Goal: Information Seeking & Learning: Check status

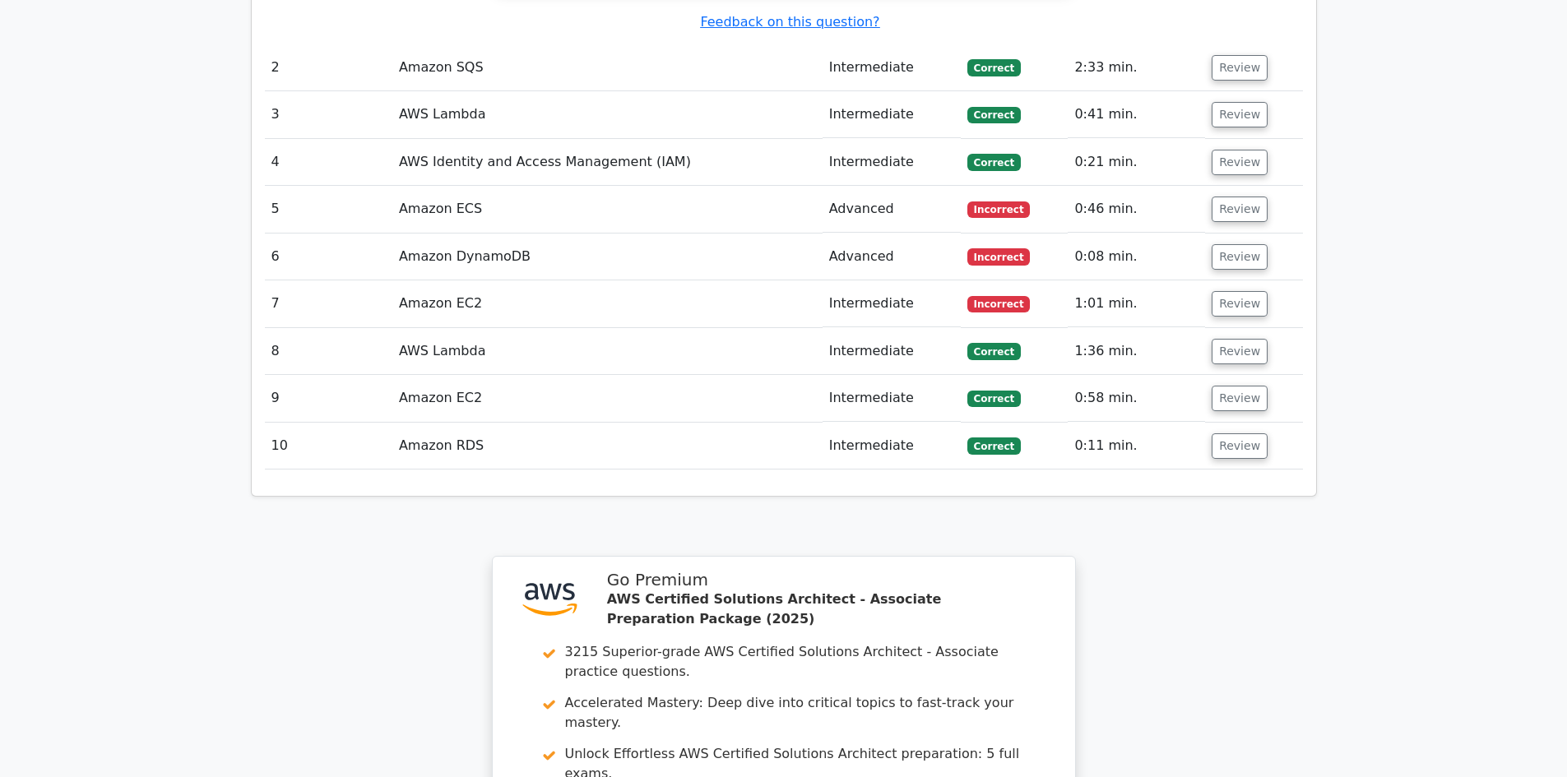
scroll to position [1727, 0]
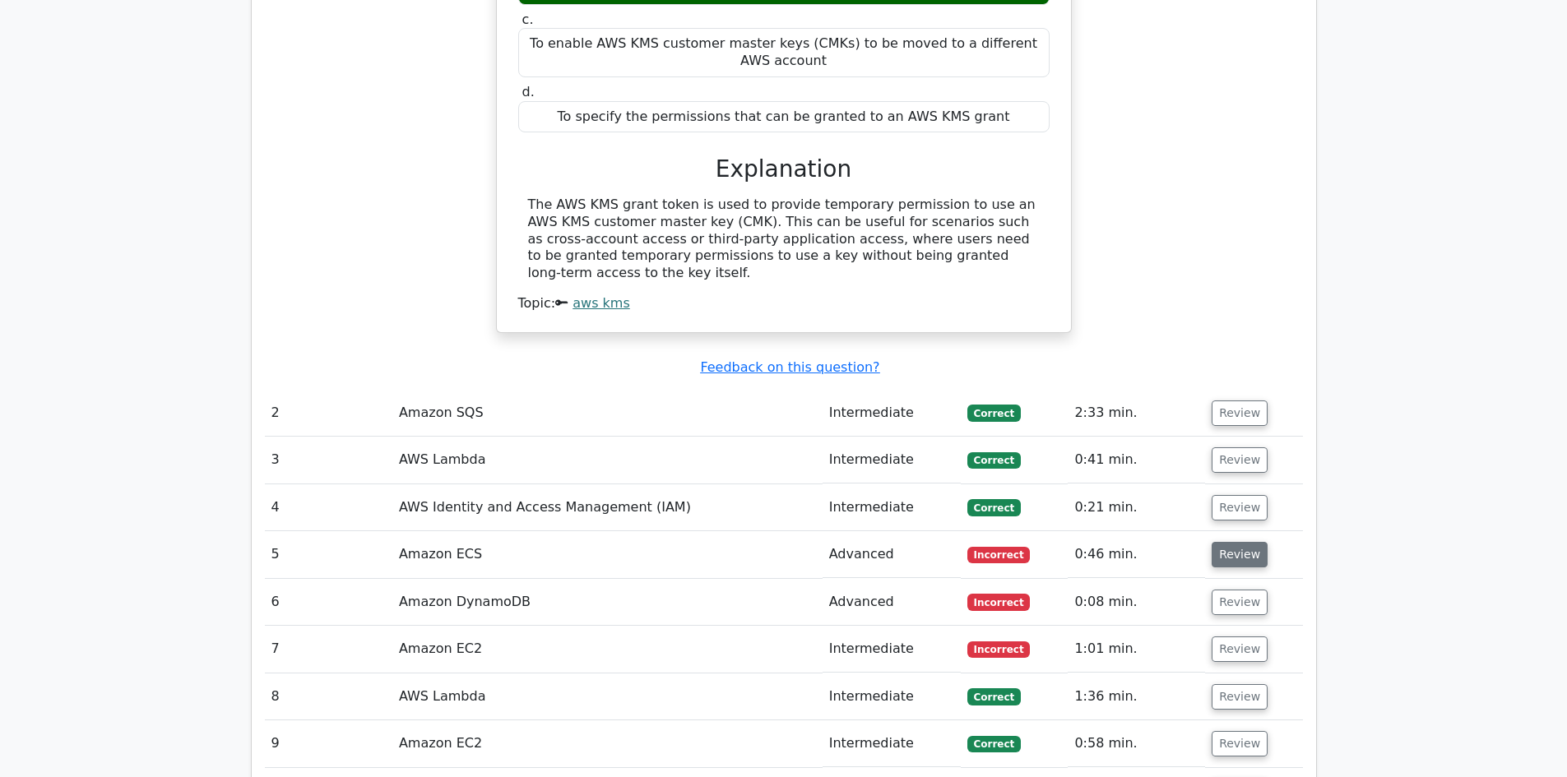
click at [1241, 542] on button "Review" at bounding box center [1239, 554] width 56 height 25
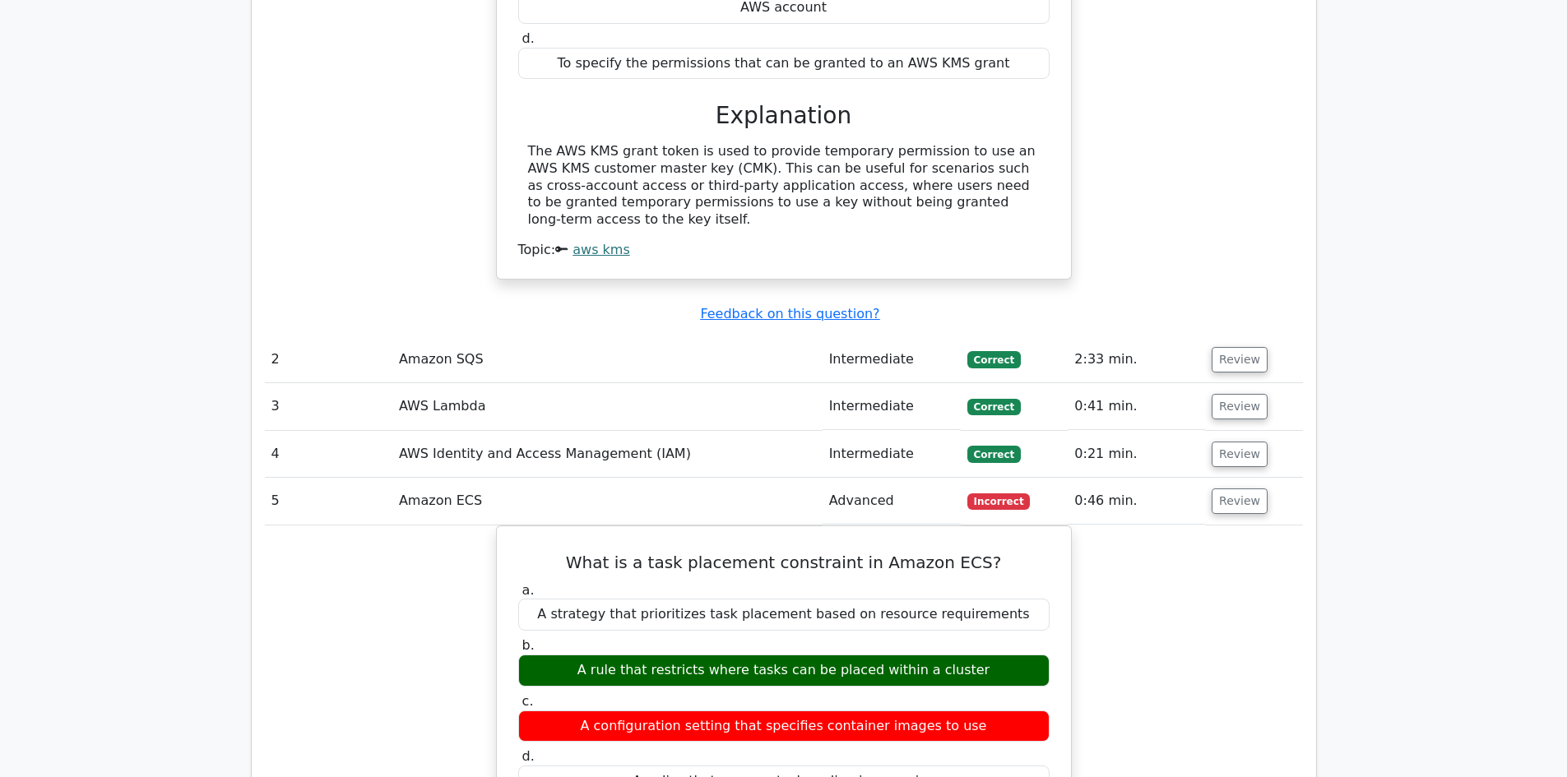
scroll to position [1809, 0]
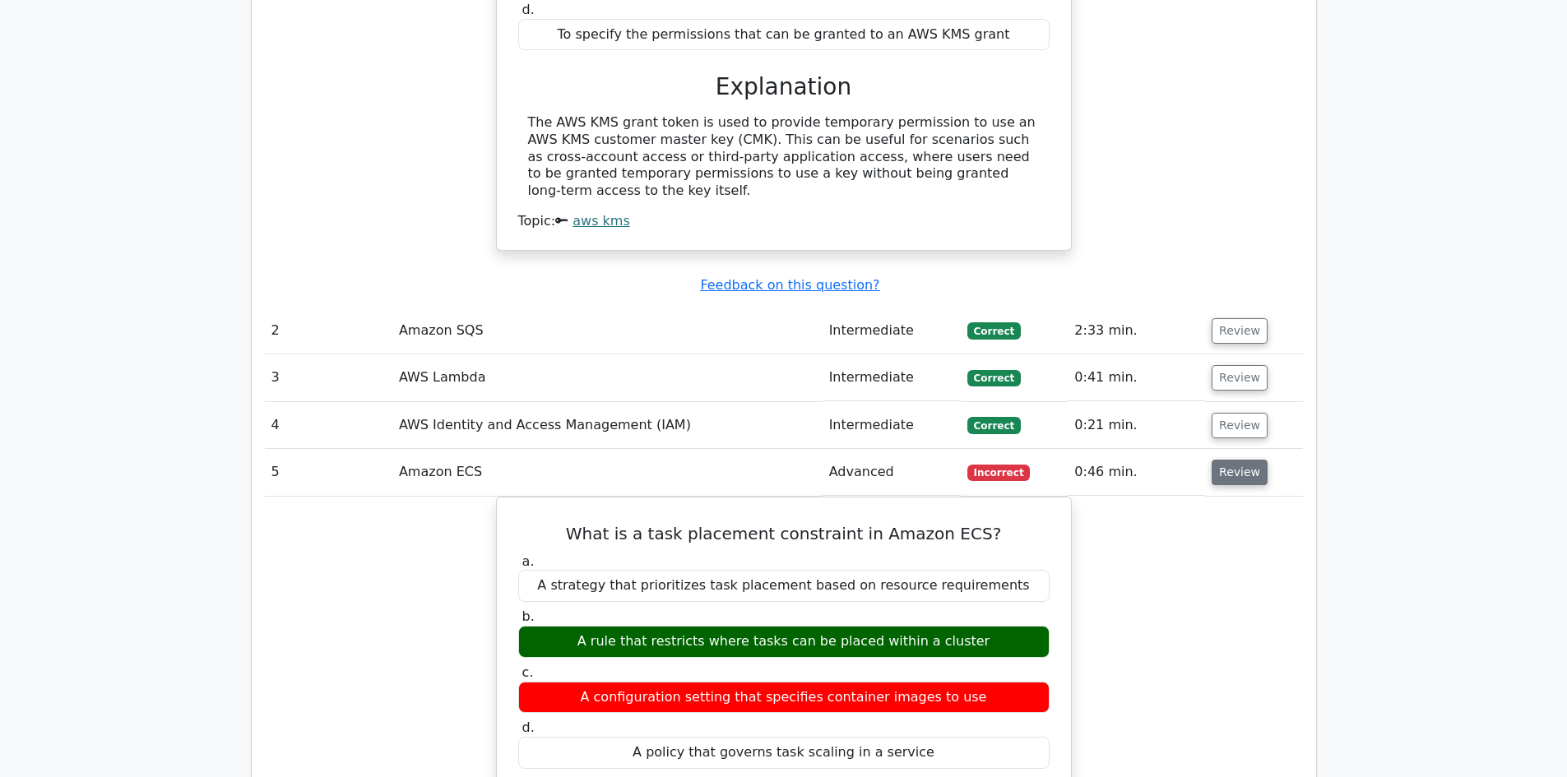
click at [1237, 460] on button "Review" at bounding box center [1239, 472] width 56 height 25
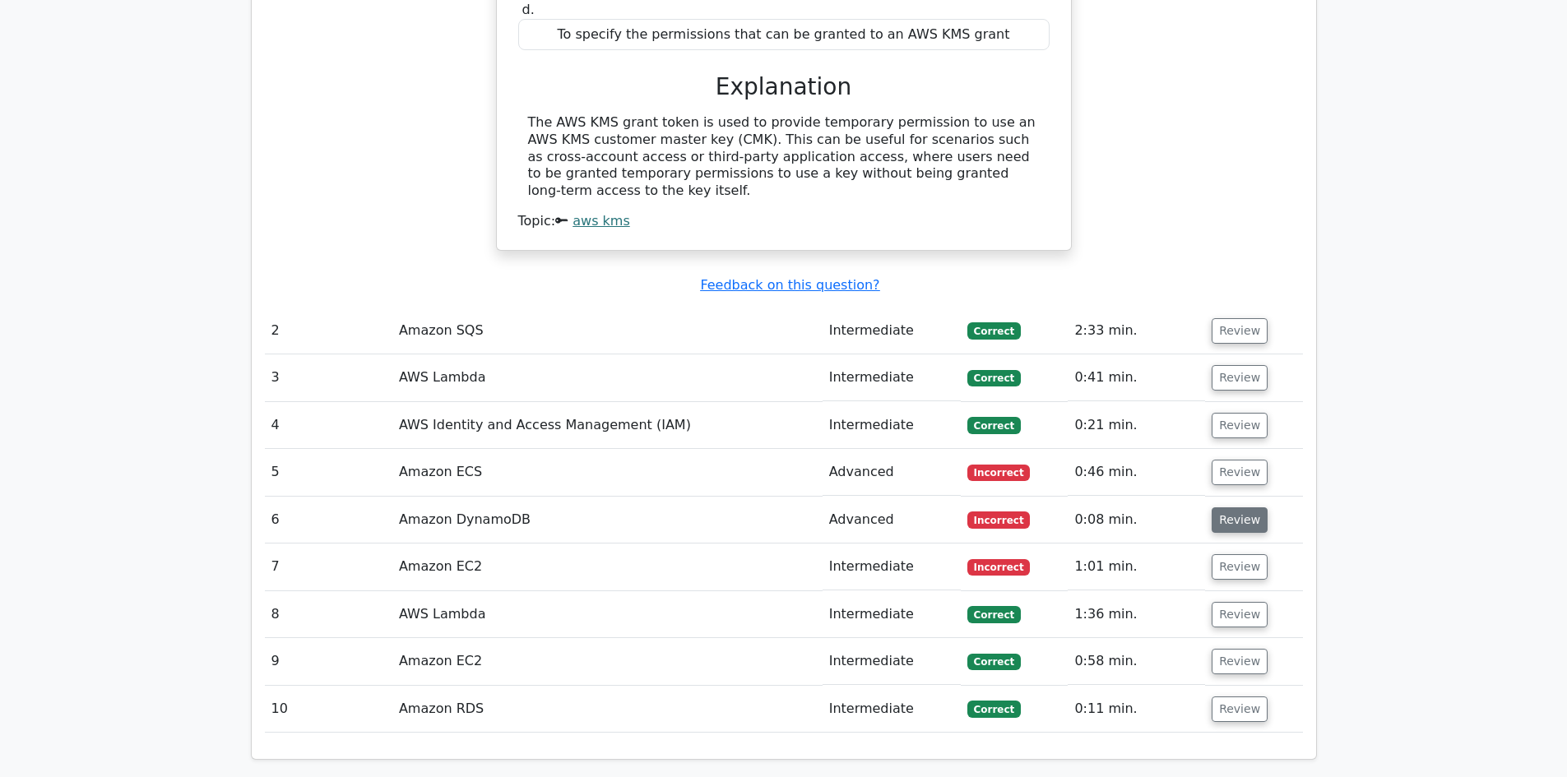
click at [1230, 507] on button "Review" at bounding box center [1239, 519] width 56 height 25
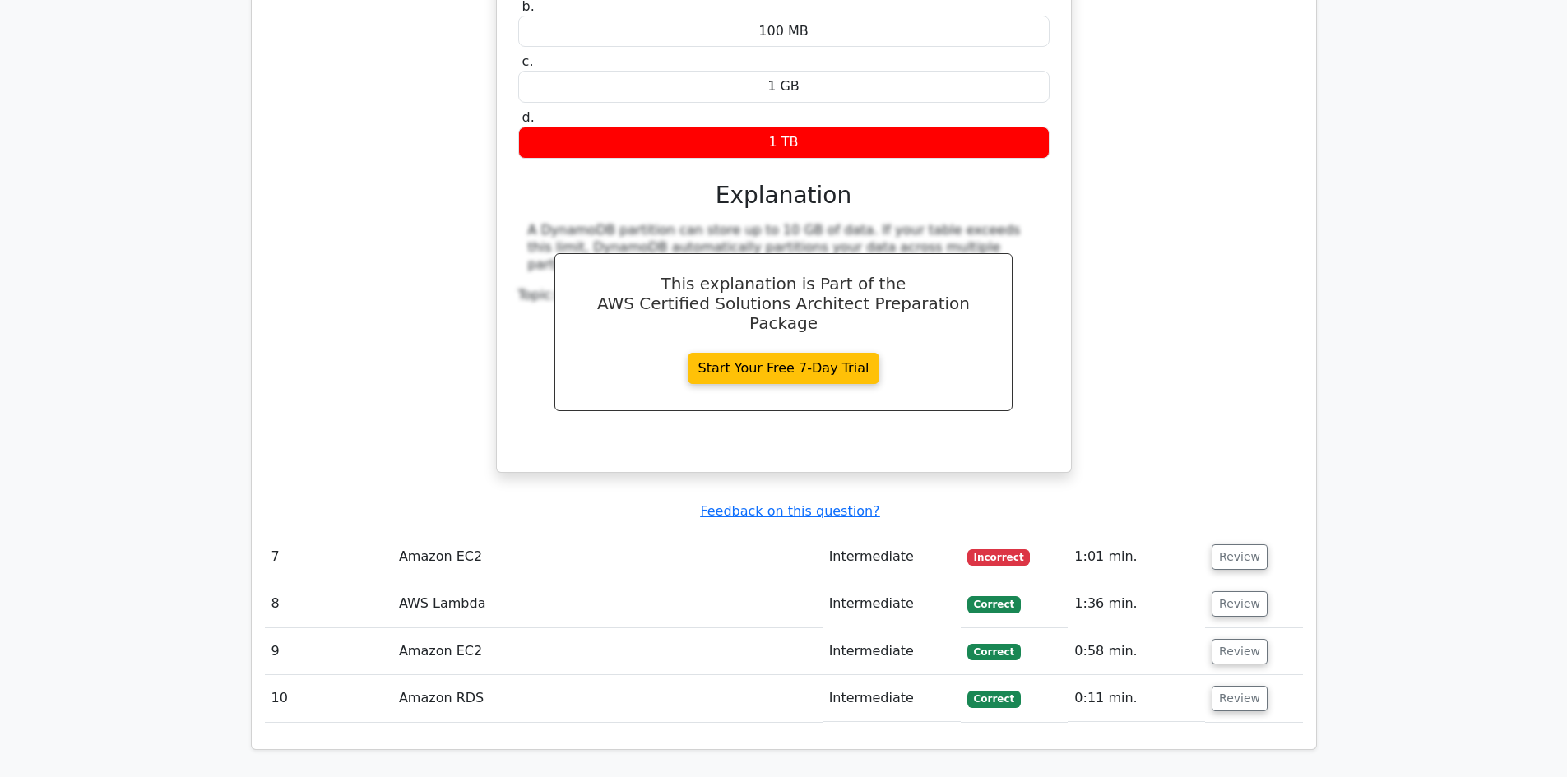
scroll to position [2467, 0]
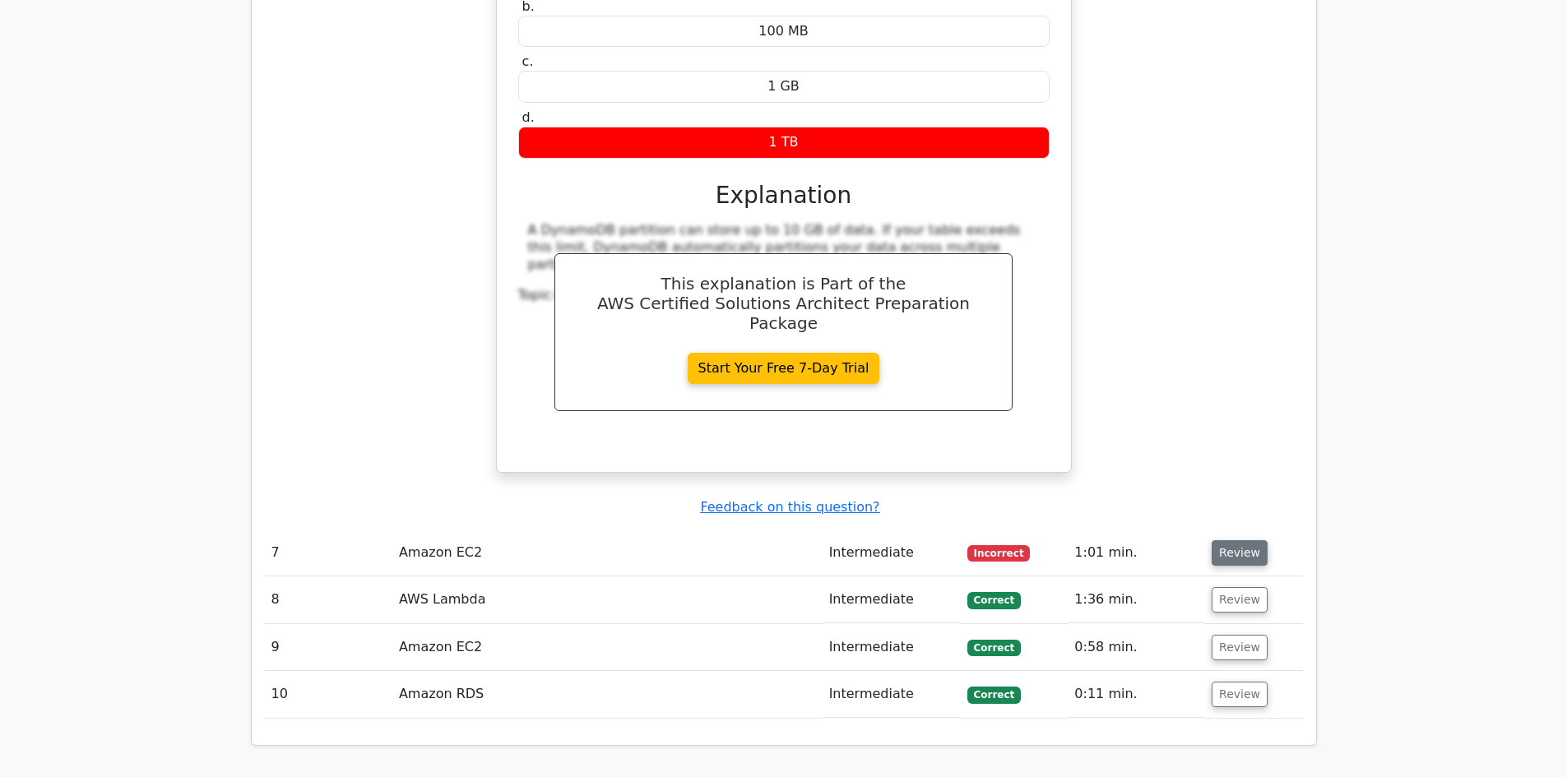
click at [1248, 540] on button "Review" at bounding box center [1239, 552] width 56 height 25
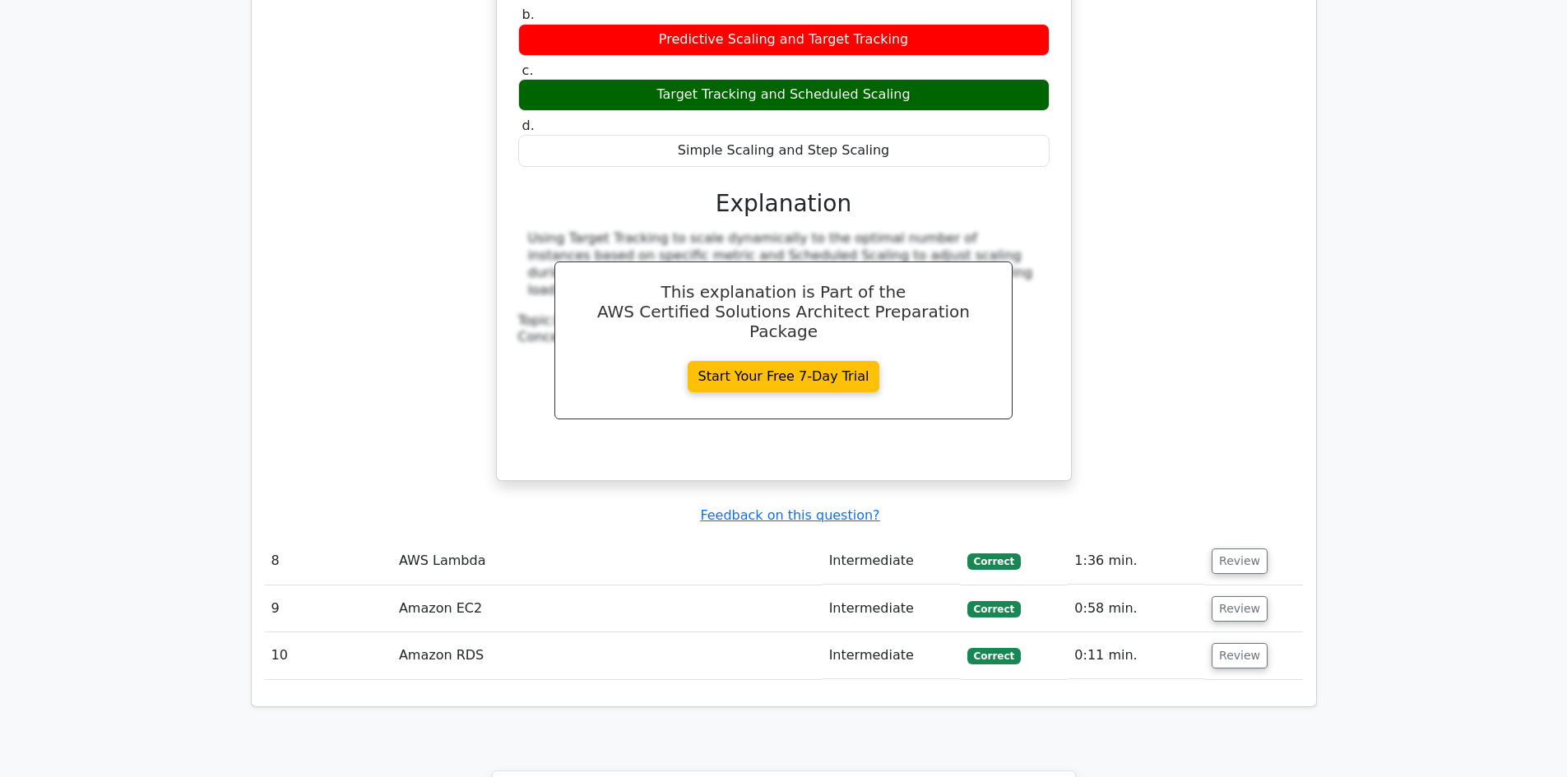
scroll to position [3207, 0]
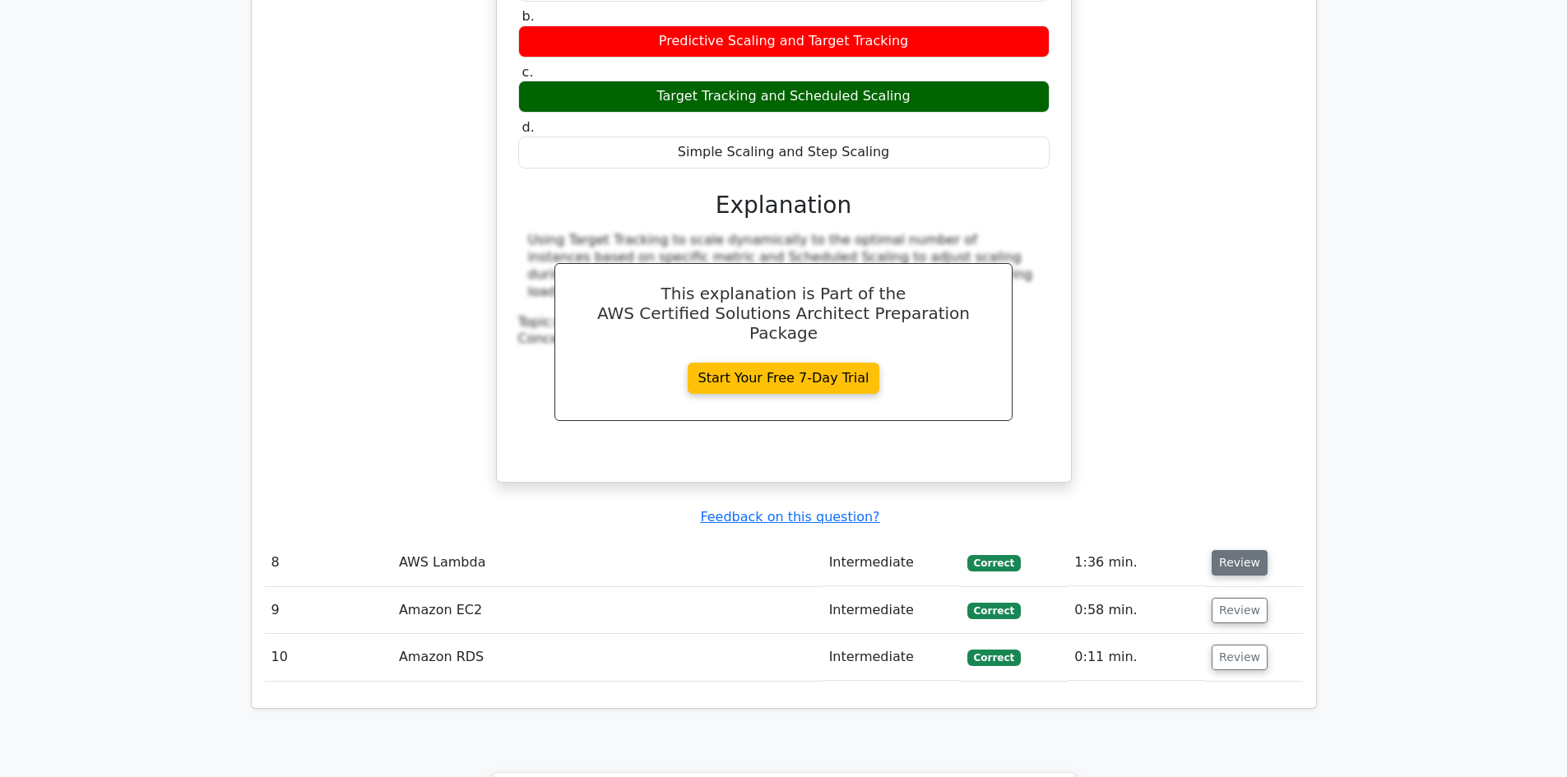
click at [1225, 550] on button "Review" at bounding box center [1239, 562] width 56 height 25
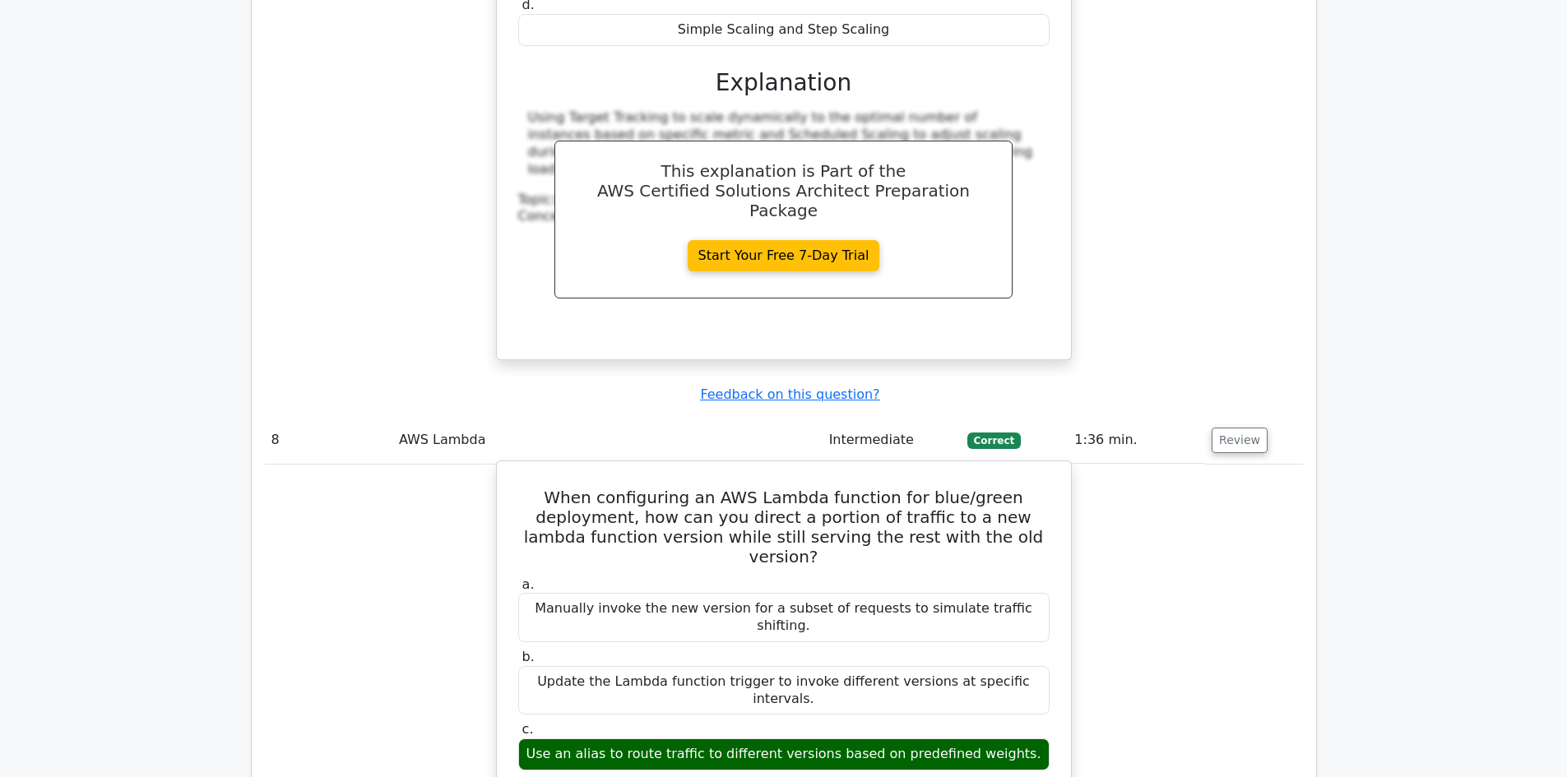
scroll to position [3372, 0]
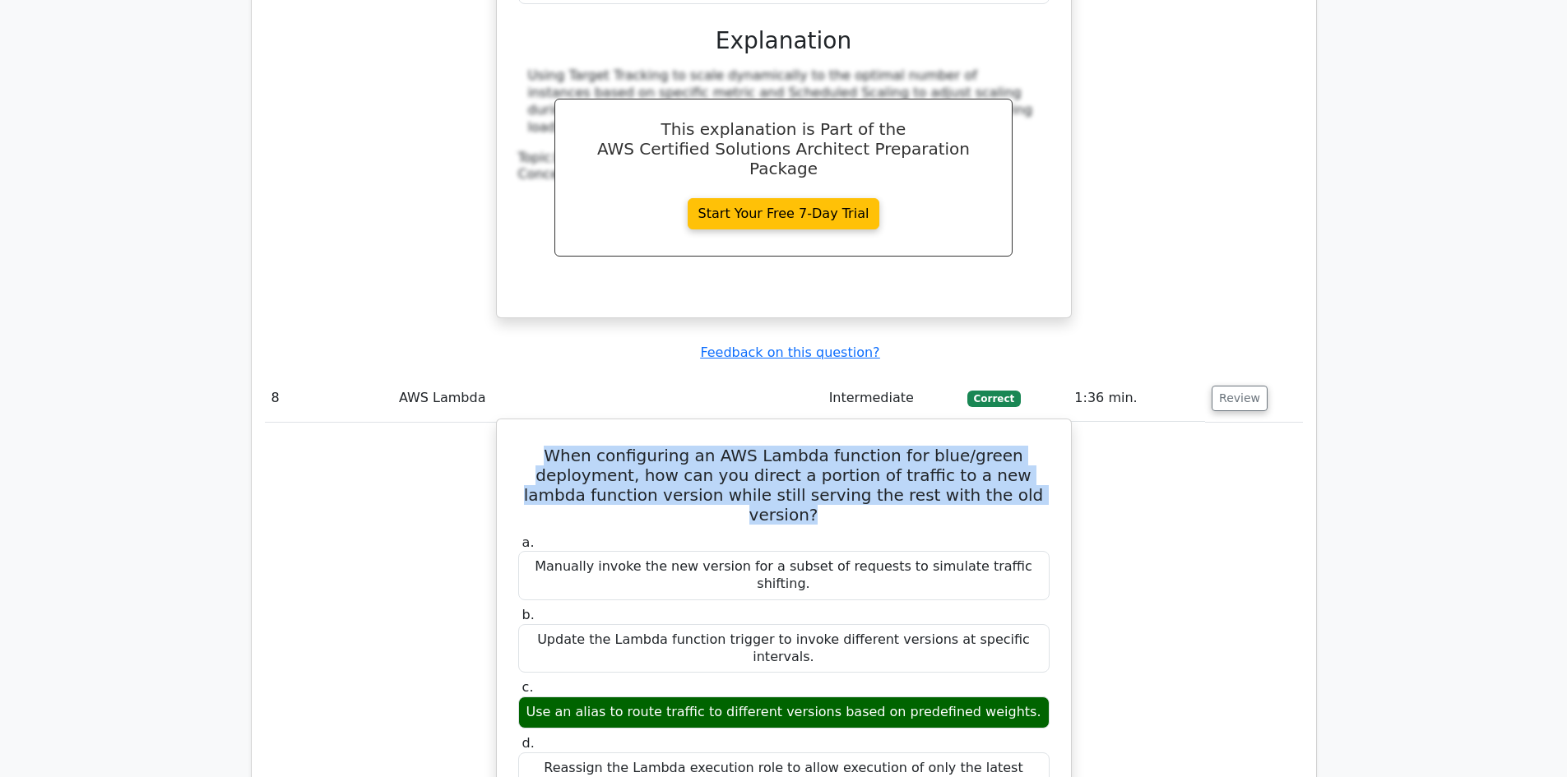
drag, startPoint x: 562, startPoint y: 330, endPoint x: 1030, endPoint y: 363, distance: 469.9
click at [1030, 446] on h5 "When configuring an AWS Lambda function for blue/green deployment, how can you …" at bounding box center [783, 485] width 535 height 79
copy h5 "When configuring an AWS Lambda function for blue/green deployment, how can you …"
drag, startPoint x: 550, startPoint y: 519, endPoint x: 1017, endPoint y: 526, distance: 466.4
click at [1017, 697] on div "Use an alias to route traffic to different versions based on predefined weights." at bounding box center [783, 713] width 531 height 32
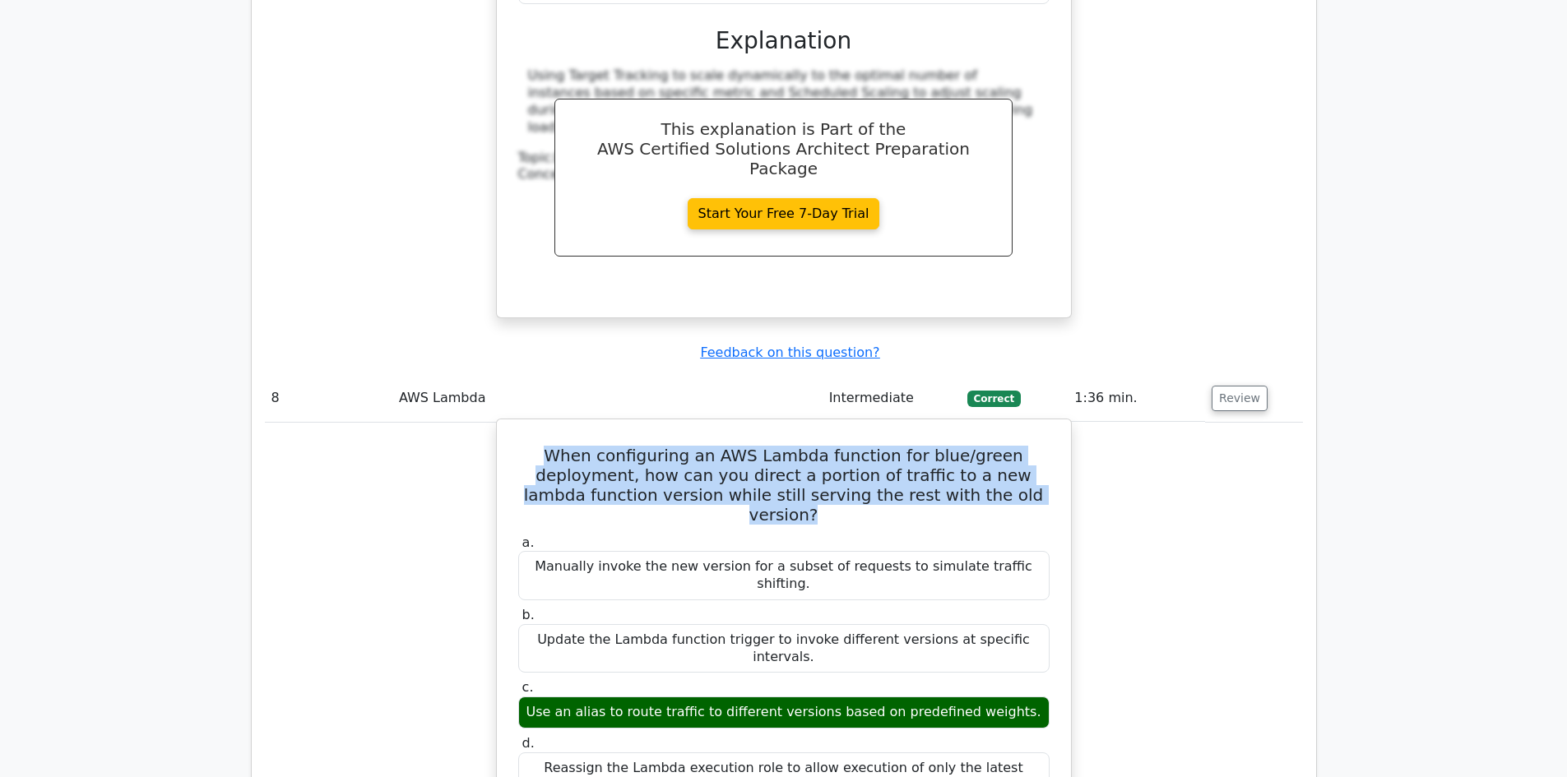
copy div "Use an alias to route traffic to different versions based on predefined weights."
